Goal: Task Accomplishment & Management: Manage account settings

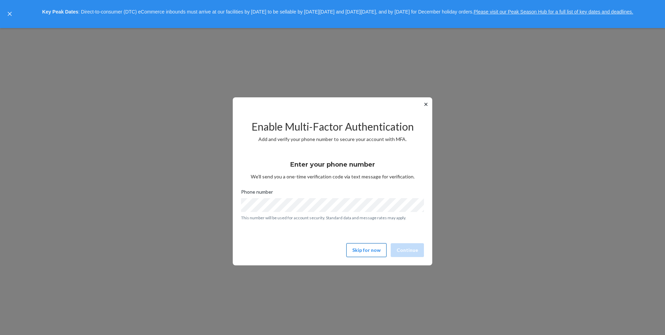
click at [356, 251] on button "Skip for now" at bounding box center [366, 250] width 40 height 14
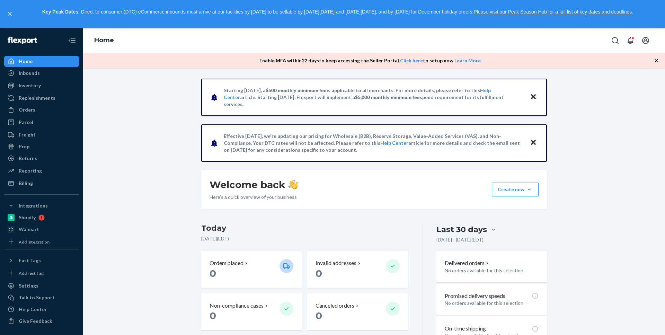
scroll to position [9, 0]
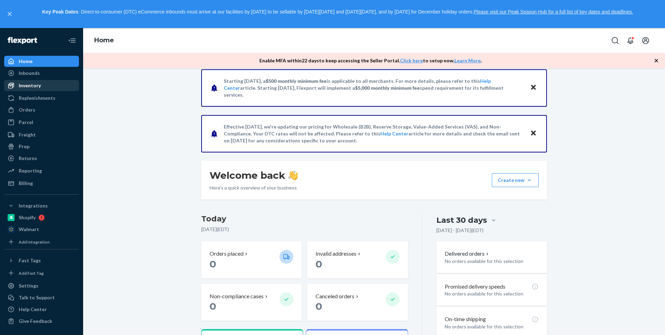
click at [30, 81] on div "Inventory" at bounding box center [41, 86] width 73 height 10
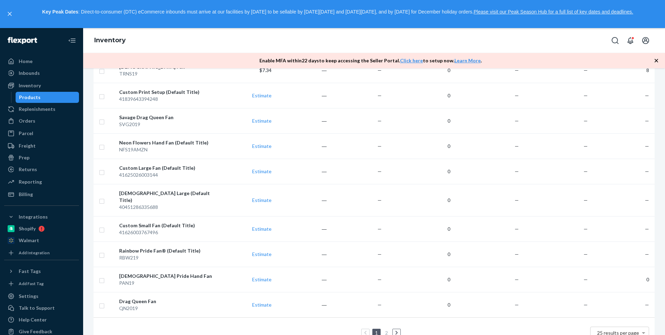
scroll to position [504, 0]
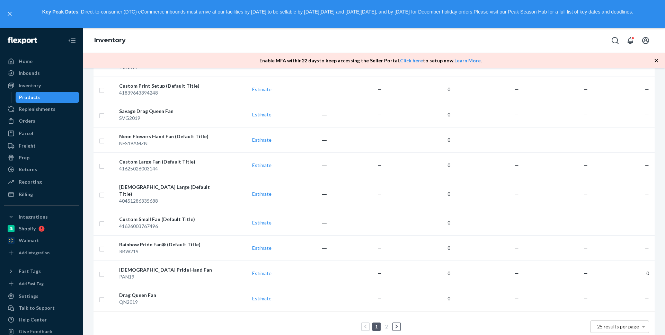
click at [399, 323] on link at bounding box center [397, 327] width 8 height 8
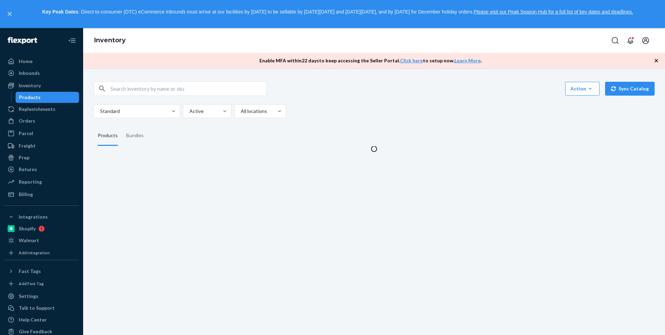
scroll to position [0, 0]
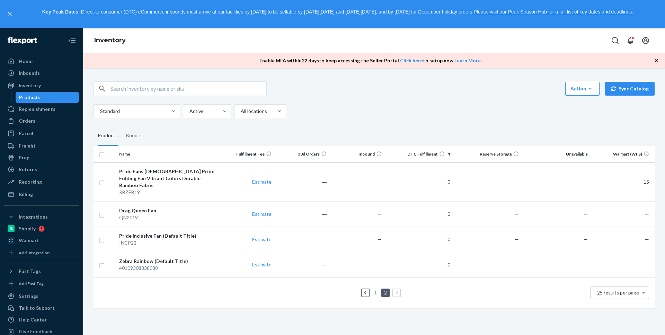
click at [366, 291] on icon at bounding box center [365, 293] width 2 height 4
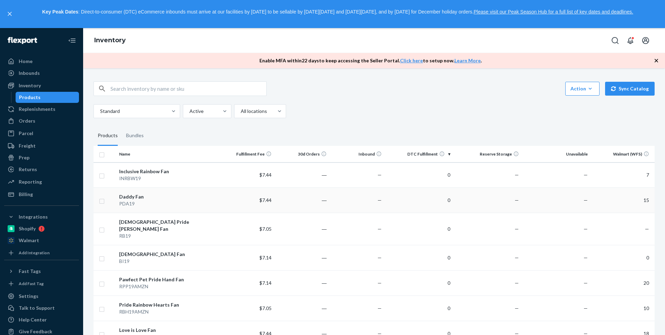
click at [648, 200] on td "15" at bounding box center [623, 200] width 64 height 25
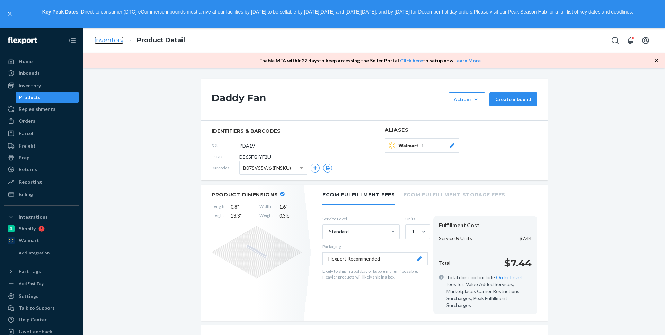
click at [109, 42] on link "Inventory" at bounding box center [108, 40] width 29 height 8
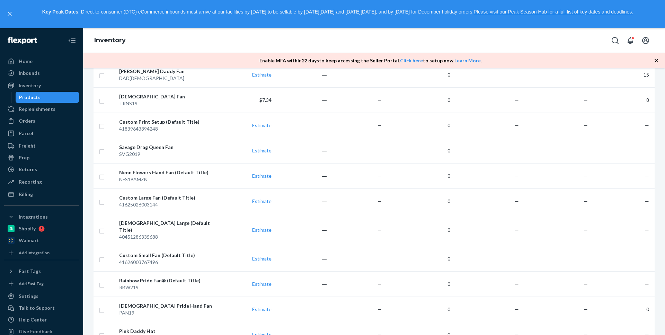
scroll to position [504, 0]
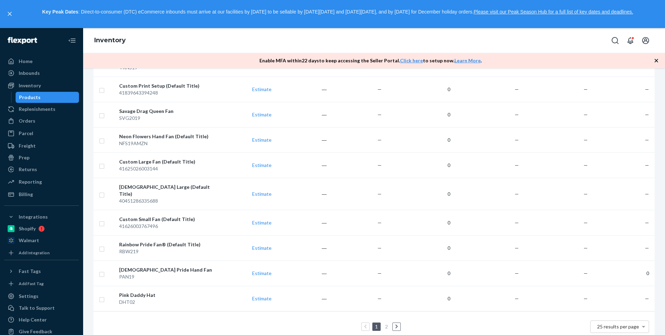
click at [398, 323] on link at bounding box center [397, 327] width 8 height 8
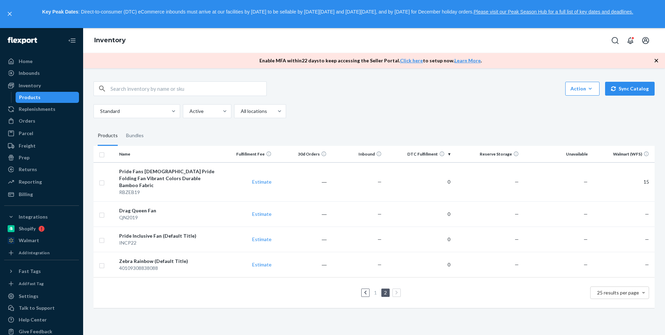
click at [365, 291] on icon at bounding box center [365, 293] width 2 height 4
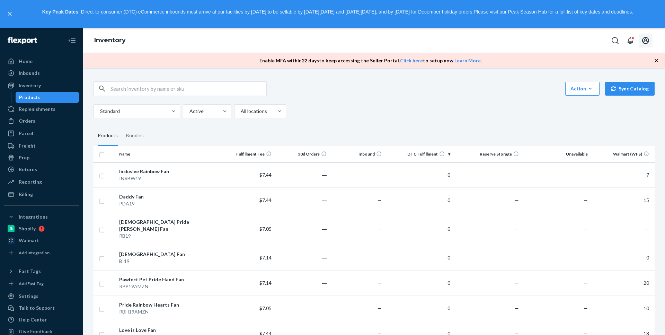
click at [645, 43] on icon "Open account menu" at bounding box center [646, 40] width 8 height 8
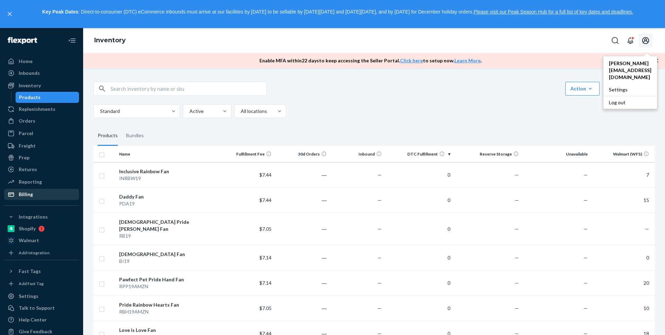
click at [35, 195] on div "Billing" at bounding box center [41, 195] width 73 height 10
